Goal: Navigation & Orientation: Go to known website

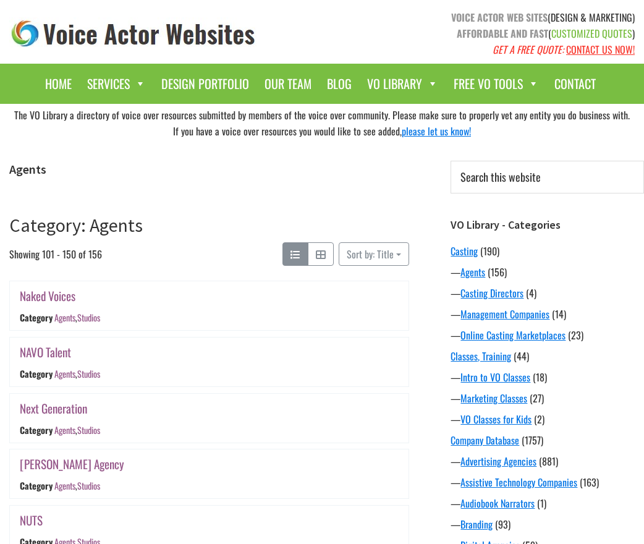
scroll to position [1216, 0]
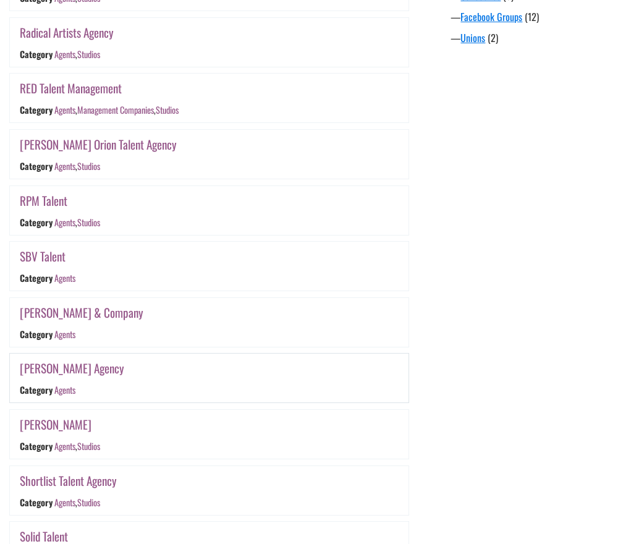
click at [64, 369] on link "Sheppard Agency" at bounding box center [72, 368] width 104 height 18
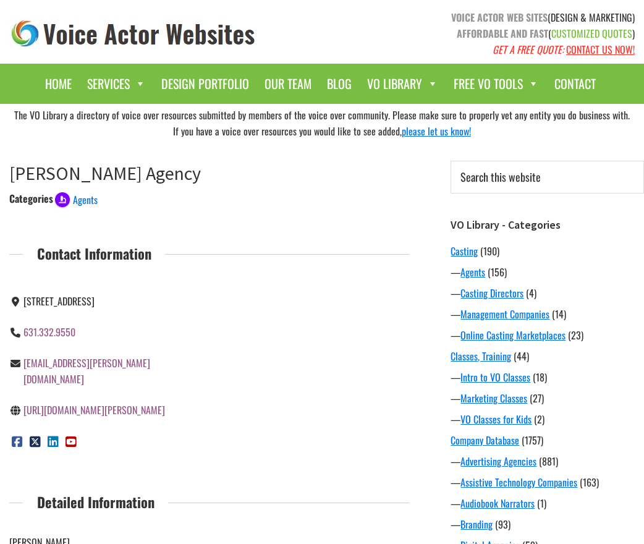
click at [82, 402] on link "[URL][DOMAIN_NAME][PERSON_NAME]" at bounding box center [94, 409] width 142 height 15
